Goal: Task Accomplishment & Management: Use online tool/utility

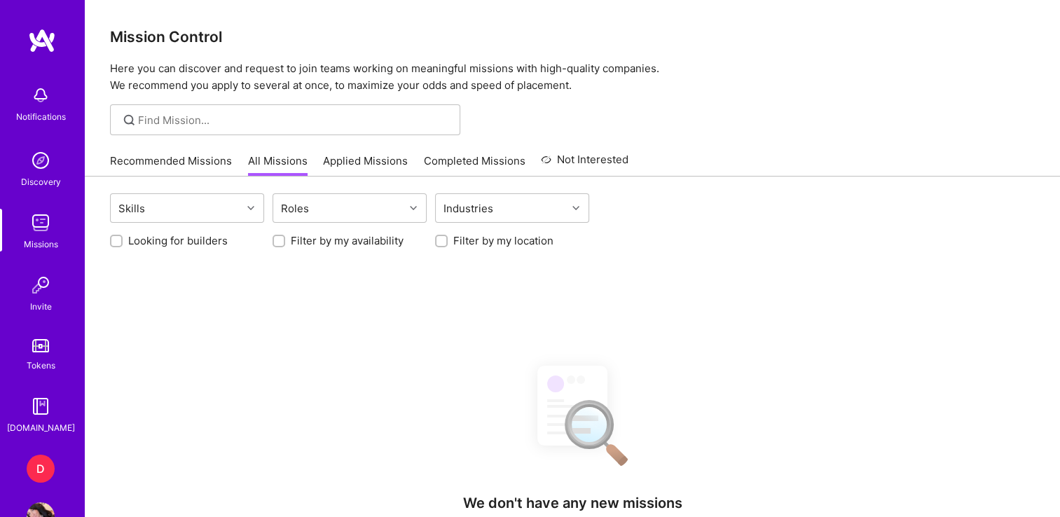
click at [31, 468] on div "D" at bounding box center [41, 469] width 28 height 28
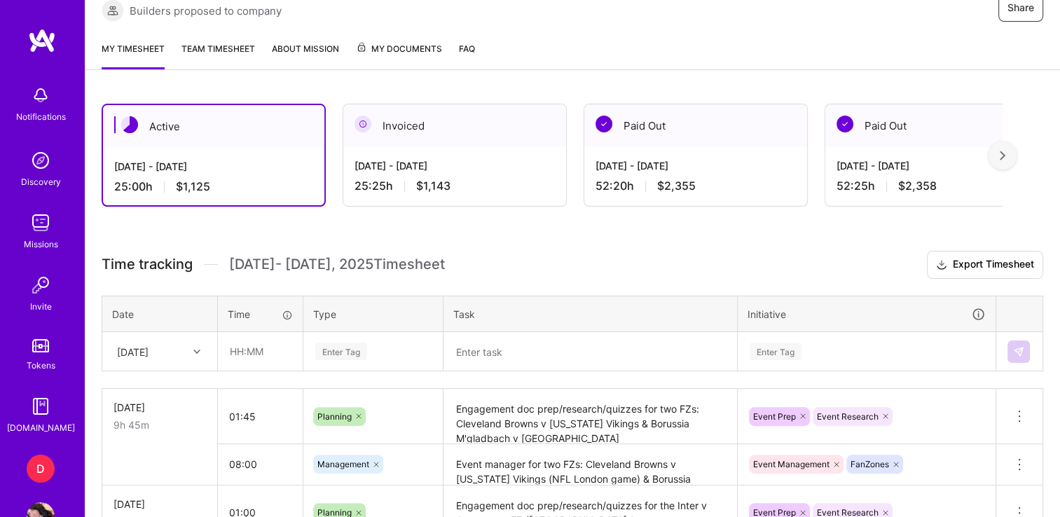
scroll to position [306, 0]
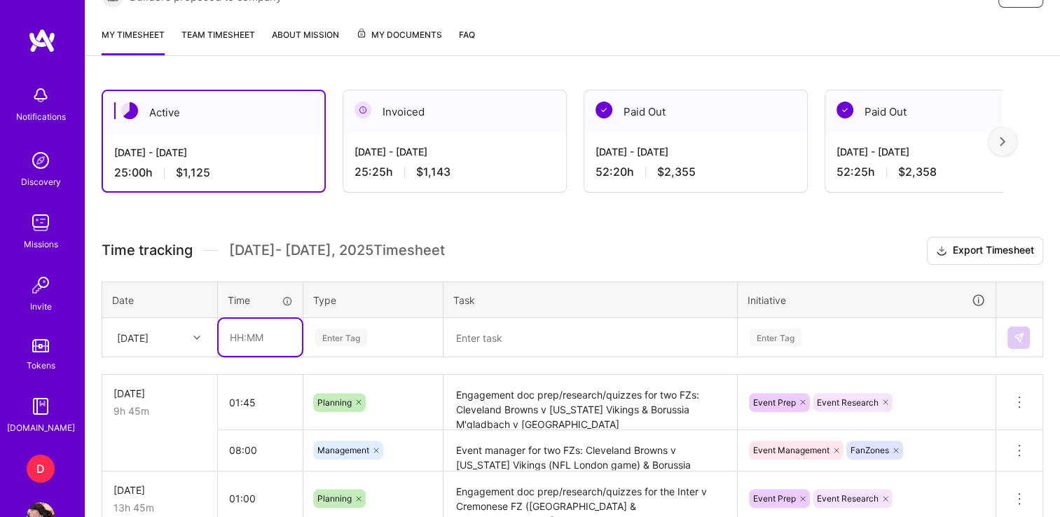
click at [241, 328] on input "text" at bounding box center [260, 337] width 83 height 37
type input "00:45"
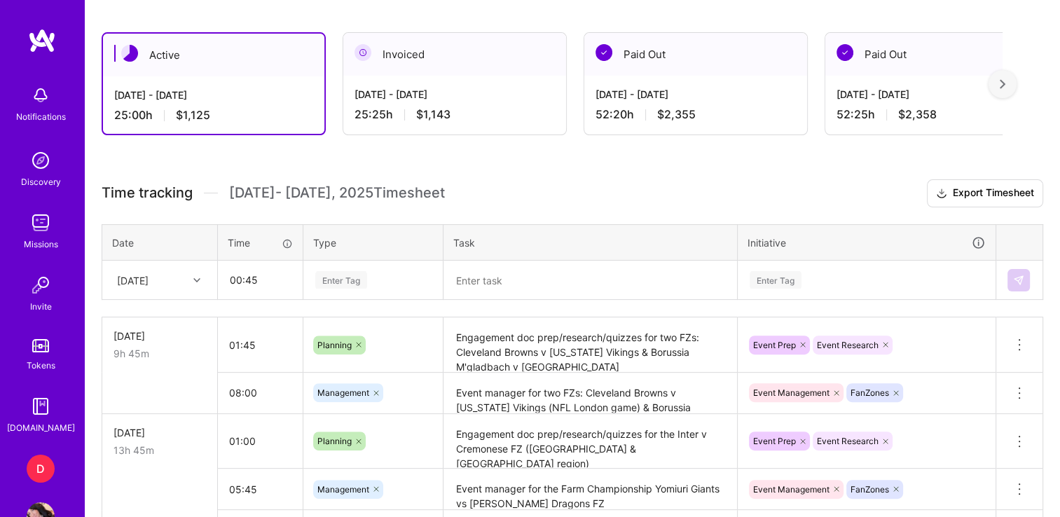
click at [348, 299] on div "Enter Tag" at bounding box center [373, 280] width 138 height 36
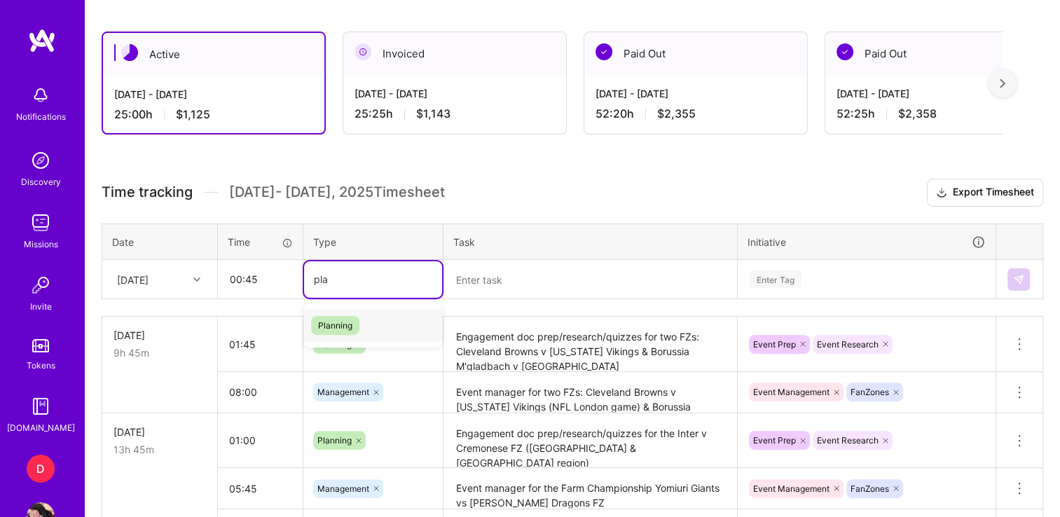
type input "plan"
click at [338, 317] on span "Planning" at bounding box center [335, 325] width 48 height 19
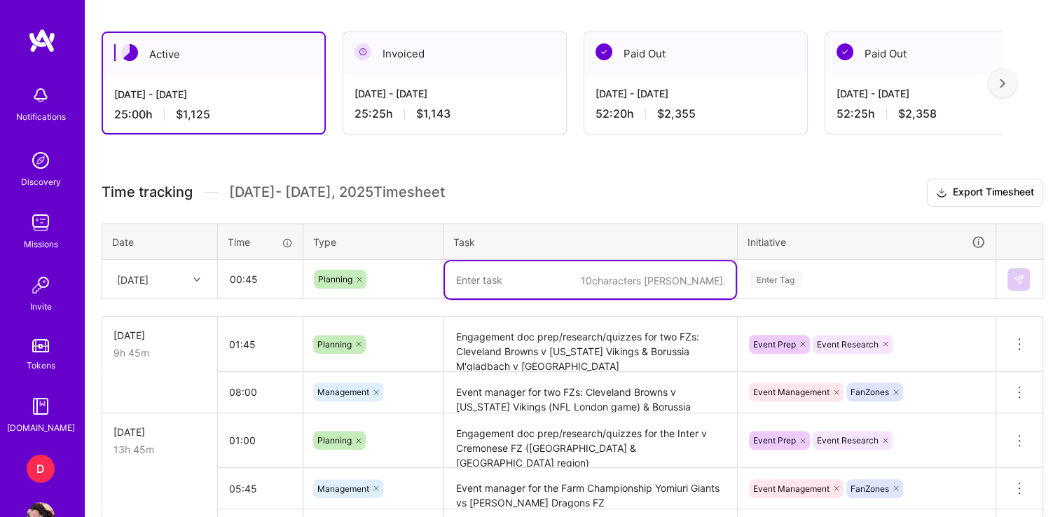
click at [589, 268] on textarea at bounding box center [590, 279] width 291 height 37
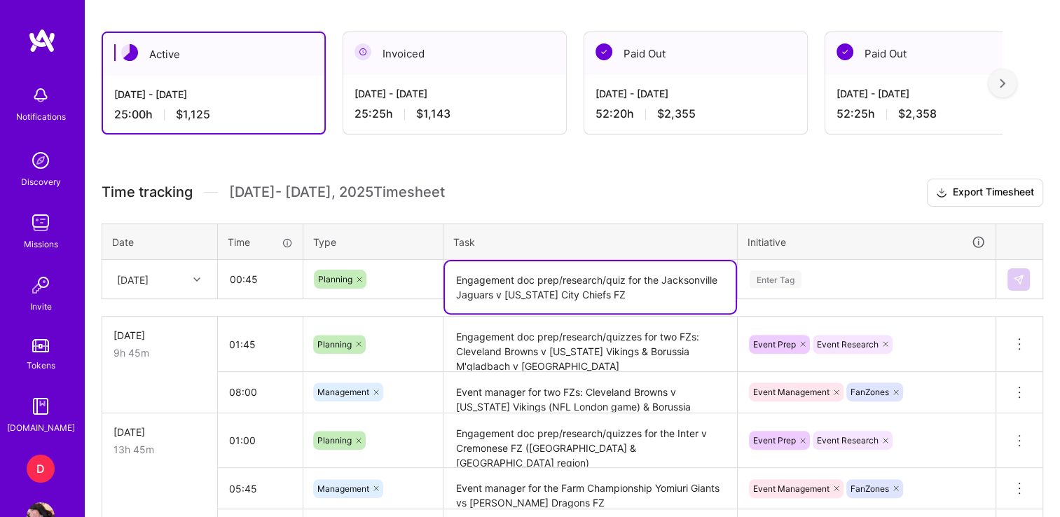
type textarea "Engagement doc prep/research/quiz for the Jacksonville Jaguars v [US_STATE] Cit…"
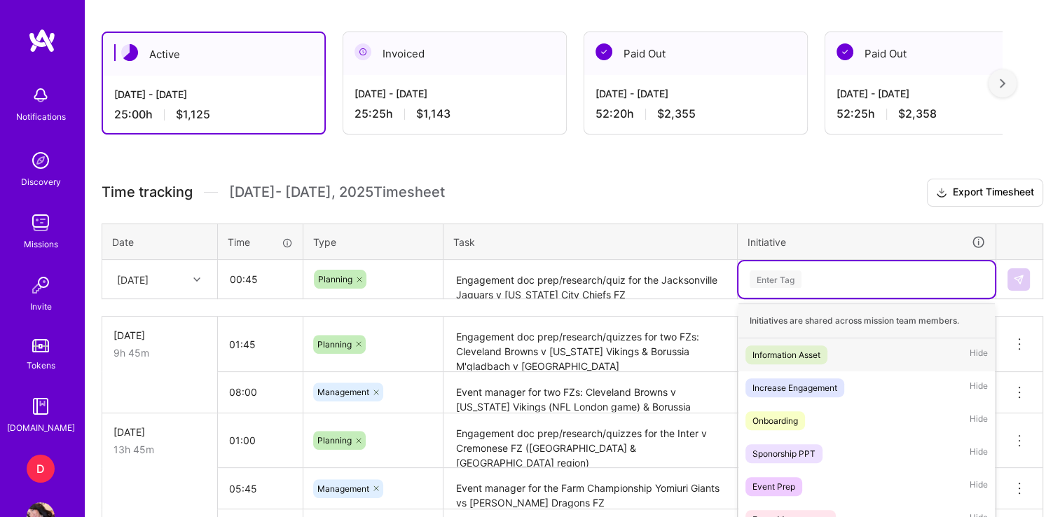
scroll to position [440, 0]
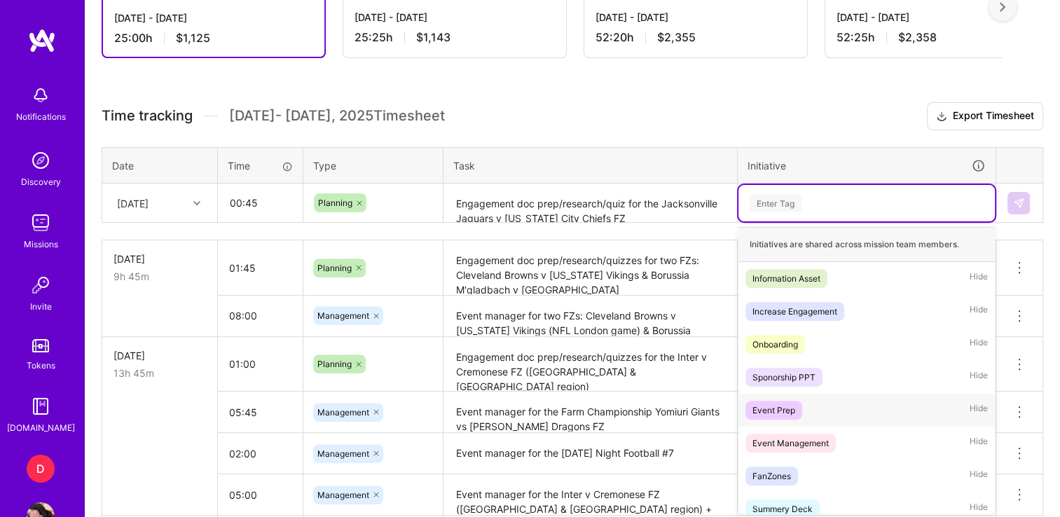
click at [793, 427] on div "Event Management Hide" at bounding box center [867, 443] width 256 height 33
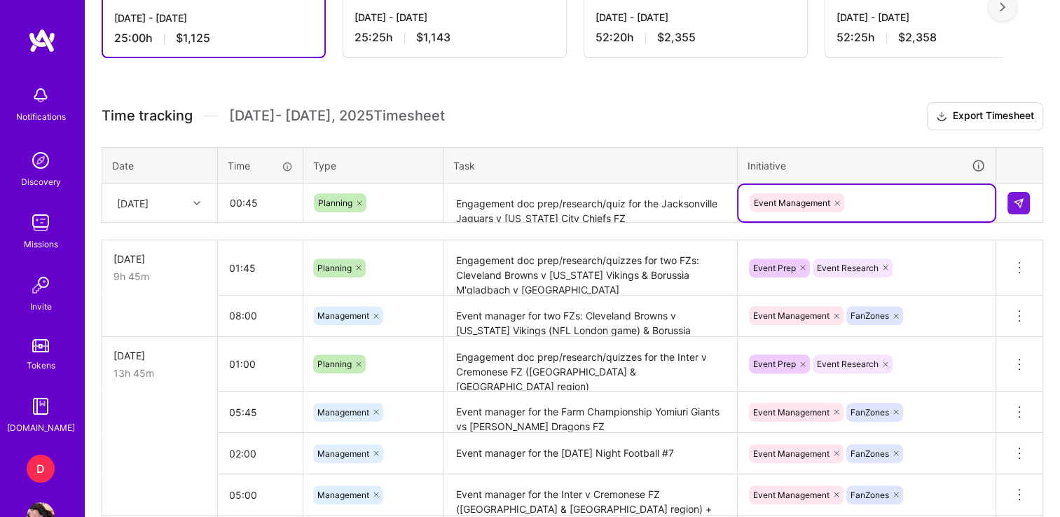
click at [833, 201] on icon at bounding box center [837, 203] width 8 height 8
click at [799, 204] on div "Enter Tag" at bounding box center [776, 203] width 52 height 22
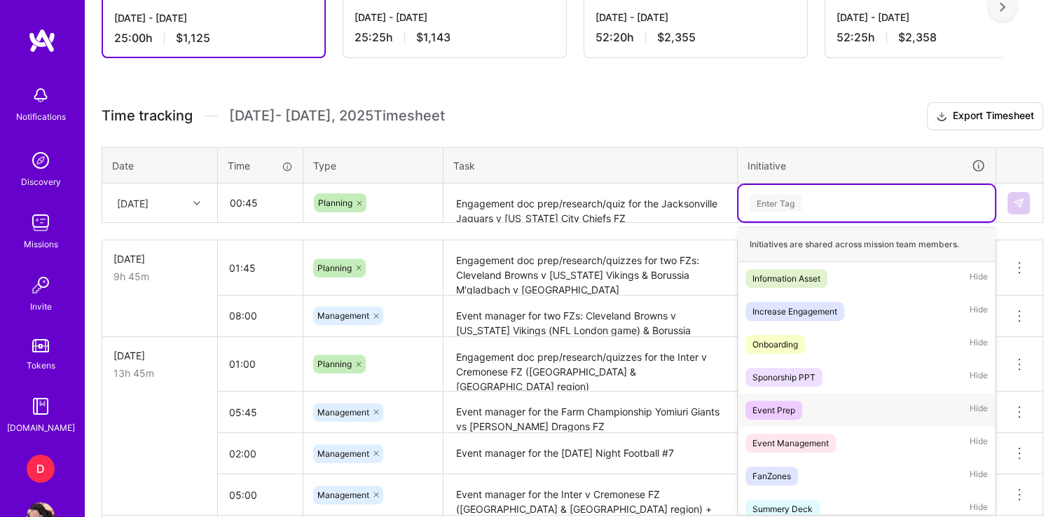
click at [771, 408] on div "Event Prep" at bounding box center [774, 410] width 43 height 15
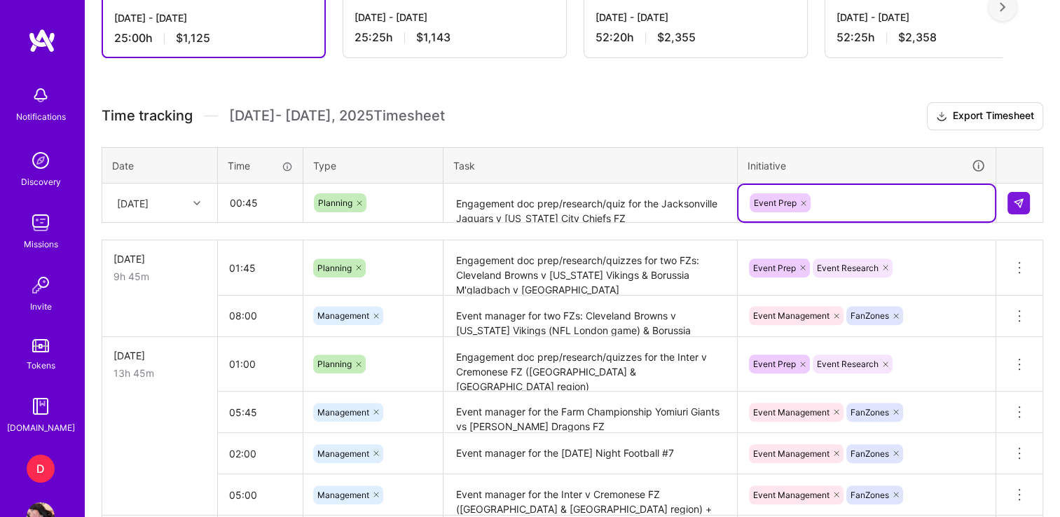
click at [837, 206] on div "Event Prep" at bounding box center [866, 203] width 237 height 22
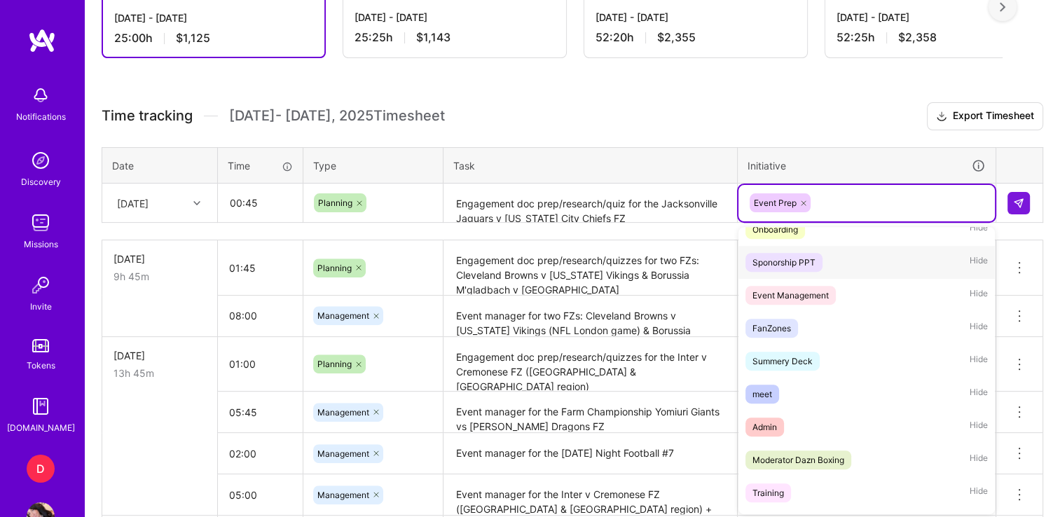
scroll to position [118, 0]
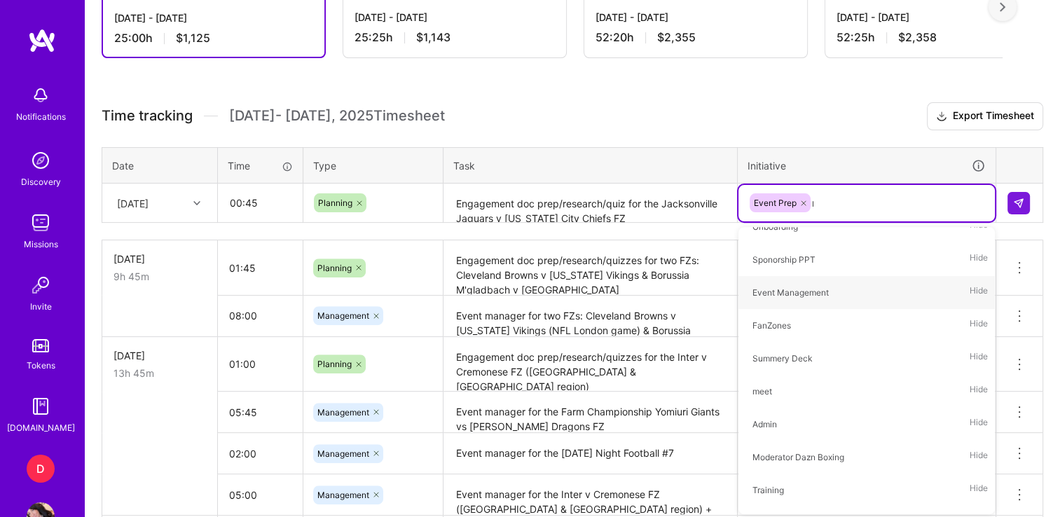
type input "res"
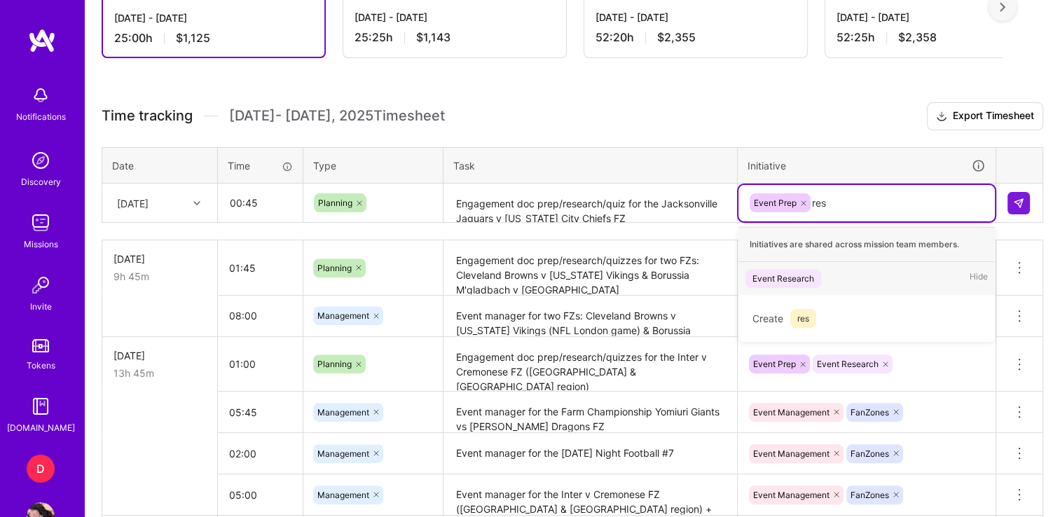
click at [782, 271] on div "Event Research" at bounding box center [784, 278] width 62 height 15
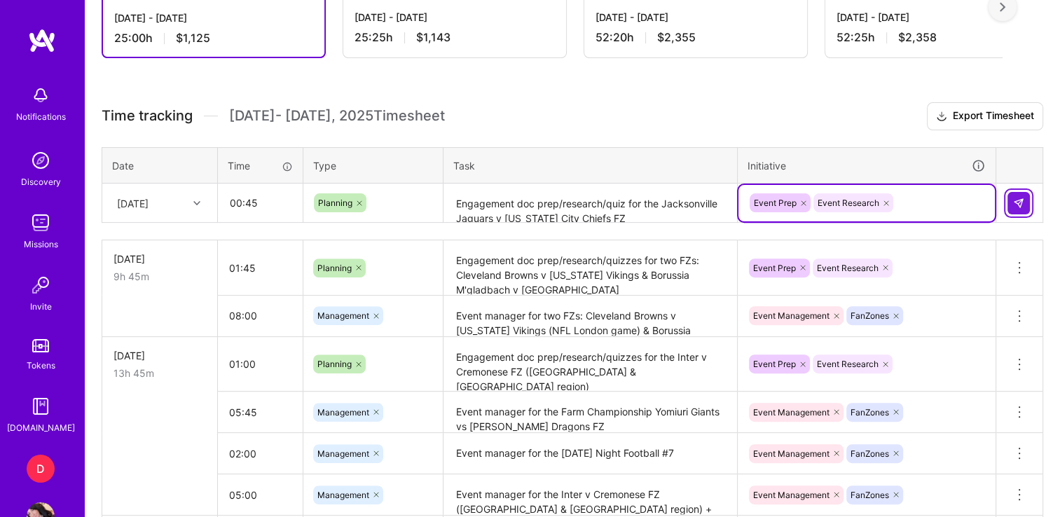
click at [1017, 198] on img at bounding box center [1018, 203] width 11 height 11
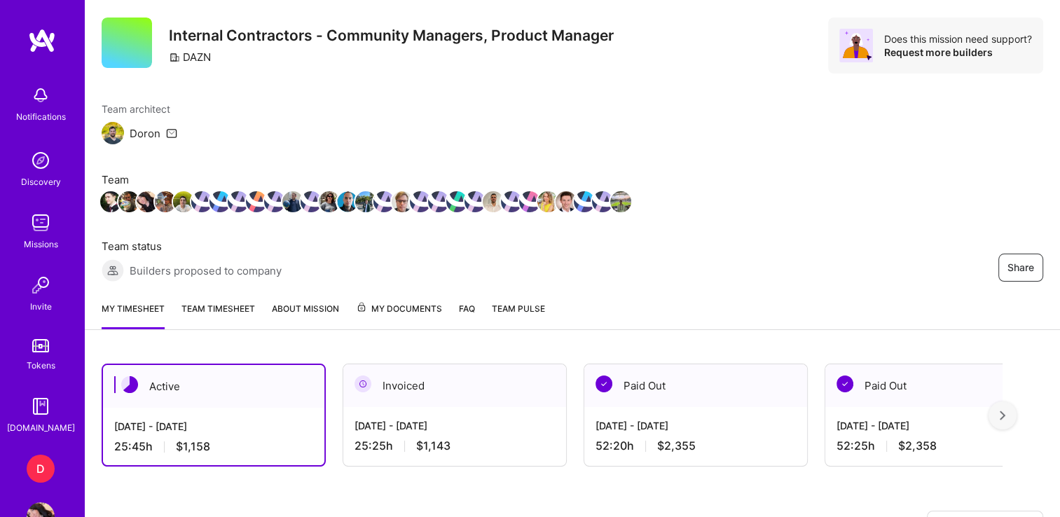
scroll to position [0, 0]
